Goal: Transaction & Acquisition: Download file/media

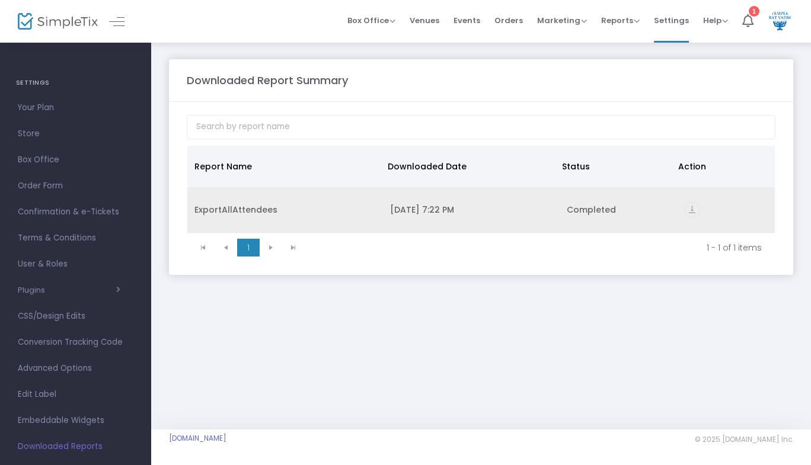
click at [694, 211] on icon "vertical_align_bottom" at bounding box center [692, 210] width 16 height 16
click at [683, 225] on td "vertical_align_bottom" at bounding box center [726, 210] width 98 height 46
click at [689, 207] on icon "vertical_align_bottom" at bounding box center [692, 210] width 16 height 16
